Goal: Task Accomplishment & Management: Manage account settings

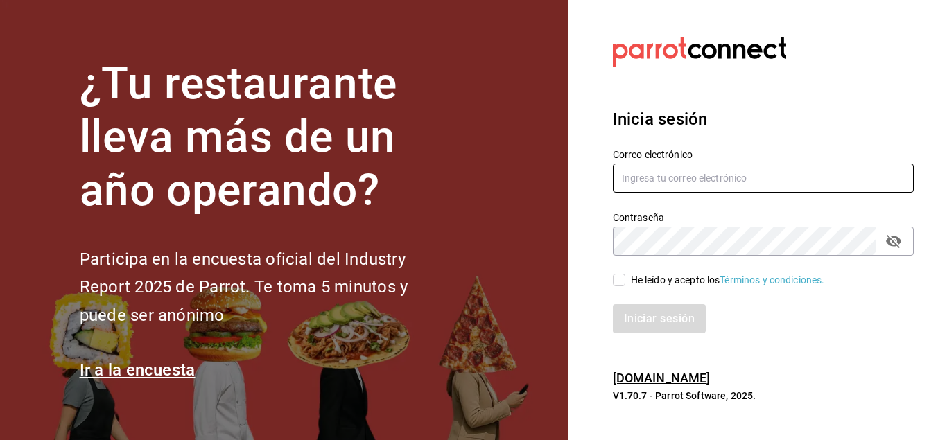
click at [689, 186] on input "text" at bounding box center [763, 178] width 301 height 29
type input "[EMAIL_ADDRESS][DOMAIN_NAME]"
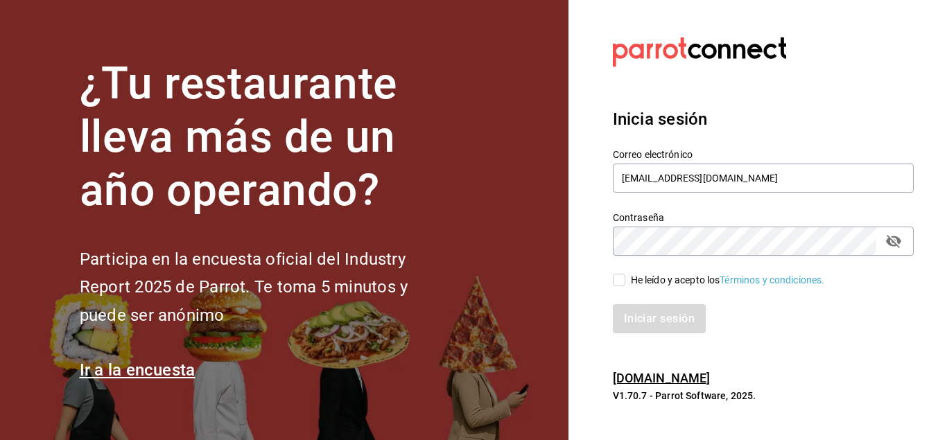
click at [617, 288] on div "Iniciar sesión" at bounding box center [755, 311] width 318 height 46
click at [618, 283] on input "He leído y acepto los Términos y condiciones." at bounding box center [619, 280] width 12 height 12
checkbox input "true"
click at [641, 314] on button "Iniciar sesión" at bounding box center [660, 318] width 94 height 29
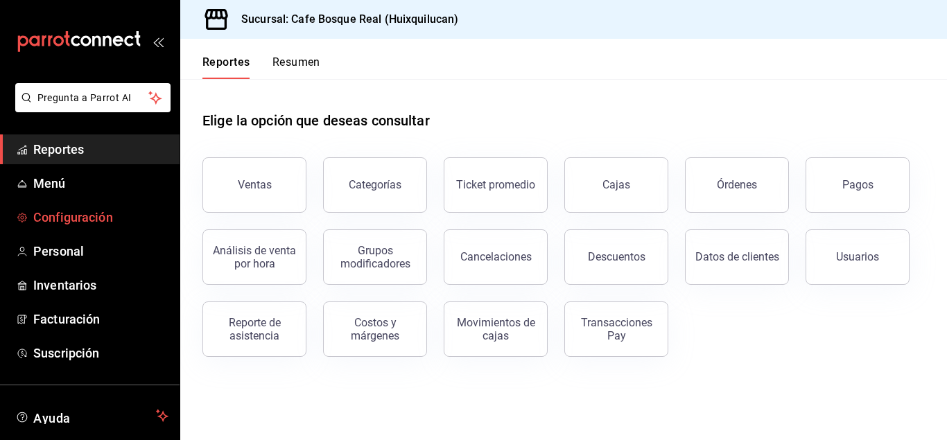
click at [130, 220] on span "Configuración" at bounding box center [100, 217] width 135 height 19
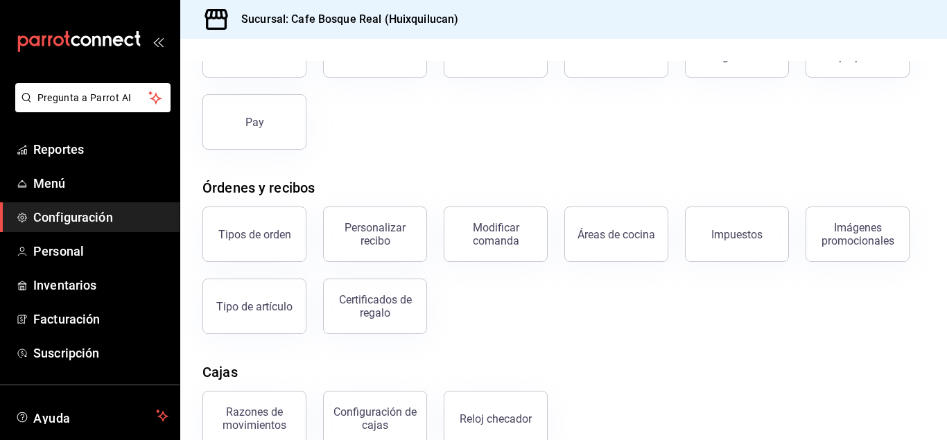
scroll to position [23, 0]
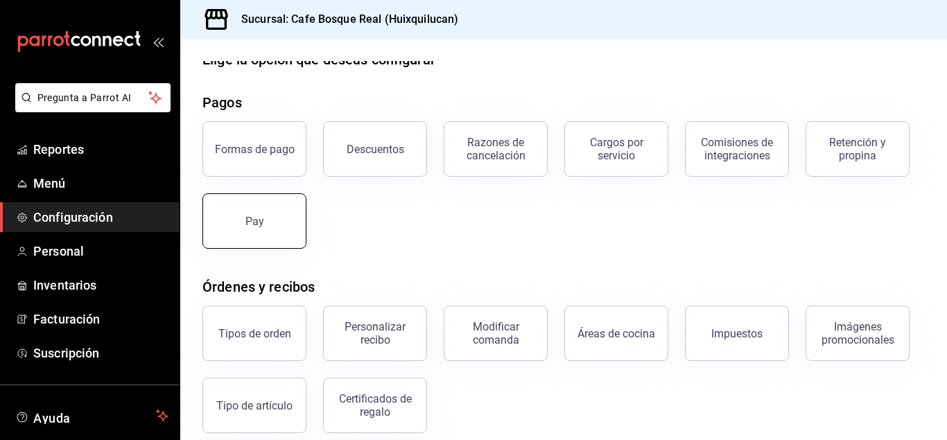
click at [264, 211] on button "Pay" at bounding box center [254, 220] width 104 height 55
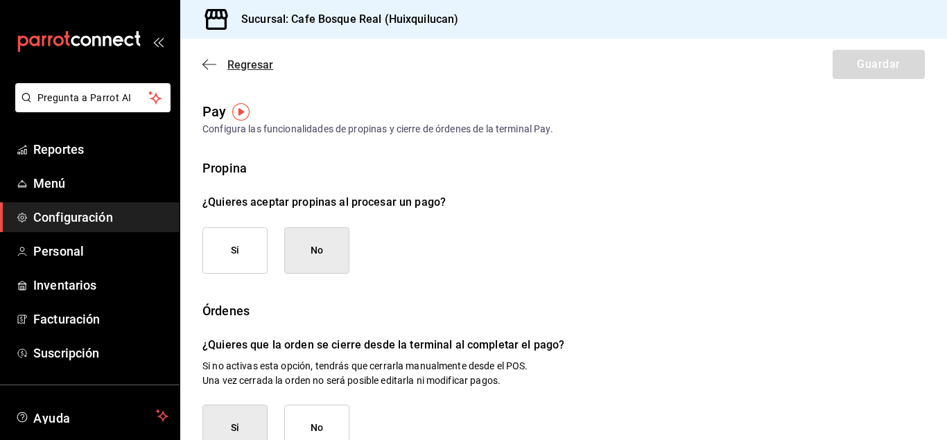
click at [240, 67] on span "Regresar" at bounding box center [250, 64] width 46 height 13
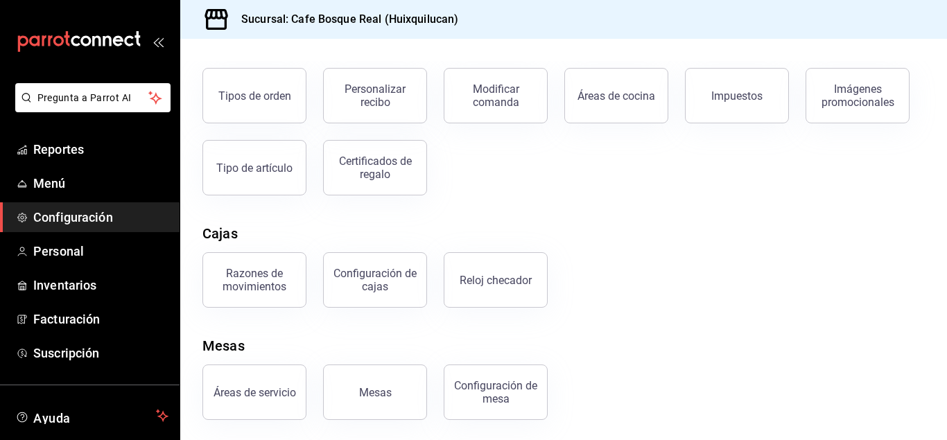
scroll to position [263, 0]
click at [107, 222] on span "Configuración" at bounding box center [100, 217] width 135 height 19
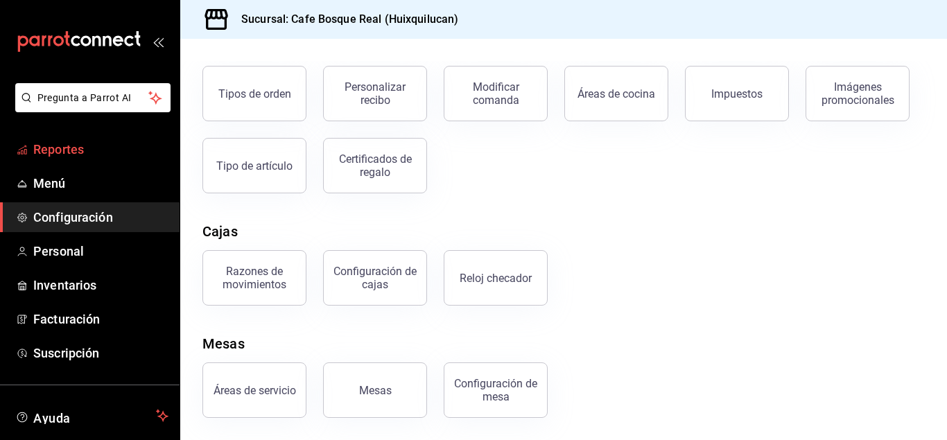
click at [96, 150] on span "Reportes" at bounding box center [100, 149] width 135 height 19
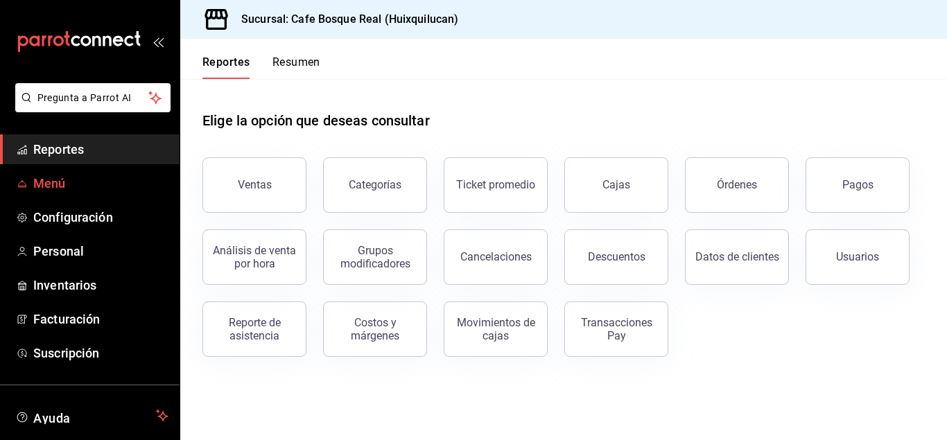
click at [62, 184] on span "Menú" at bounding box center [100, 183] width 135 height 19
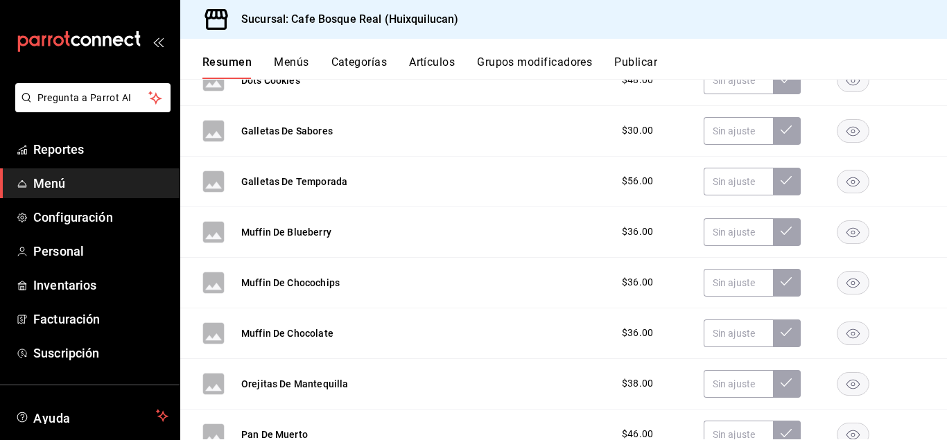
scroll to position [777, 0]
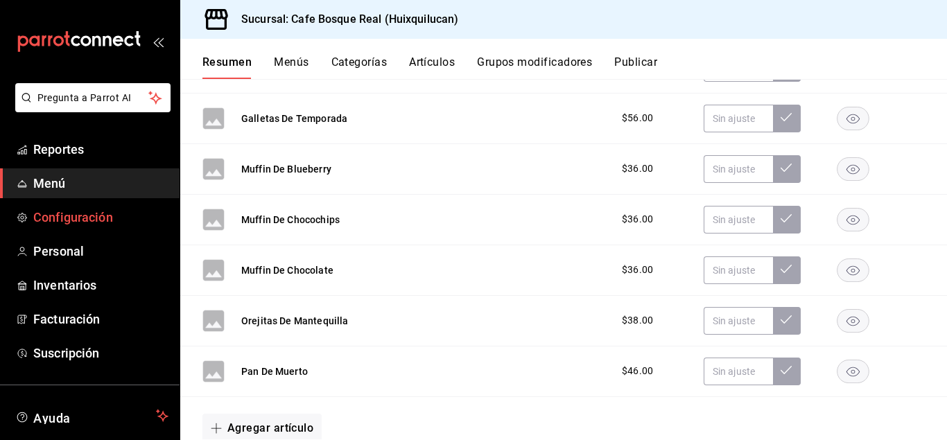
click at [84, 226] on span "Configuración" at bounding box center [100, 217] width 135 height 19
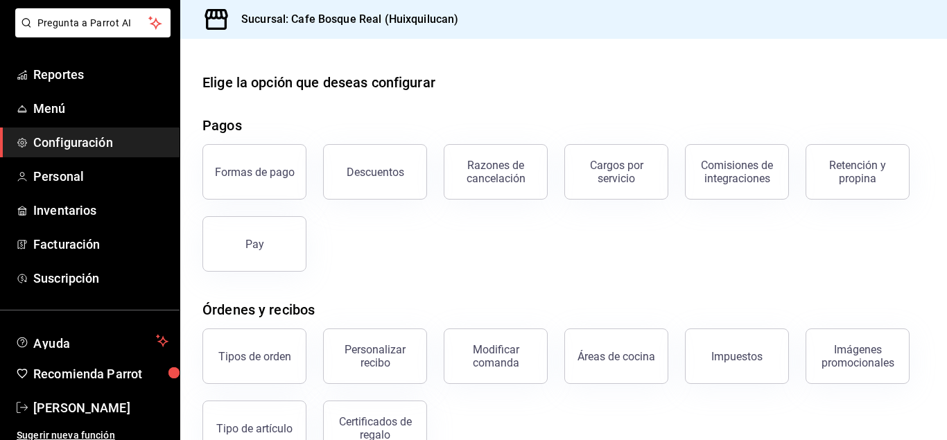
scroll to position [76, 0]
